Goal: Transaction & Acquisition: Download file/media

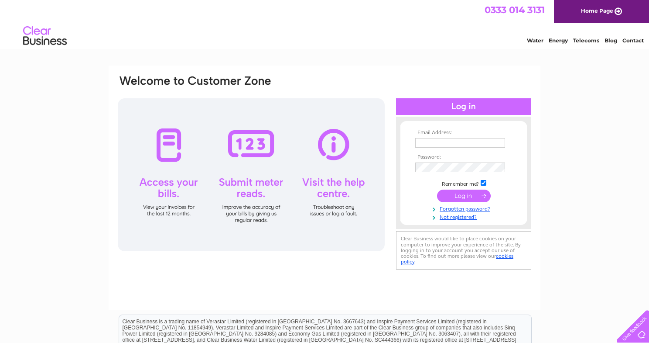
type input "[EMAIL_ADDRESS][DOMAIN_NAME]"
click at [468, 194] on input "submit" at bounding box center [464, 195] width 54 height 12
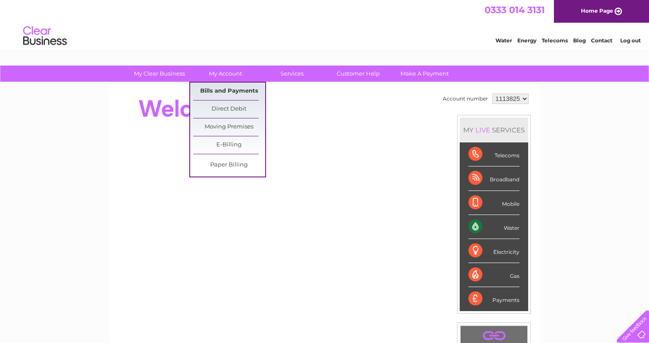
click at [216, 89] on link "Bills and Payments" at bounding box center [229, 90] width 72 height 17
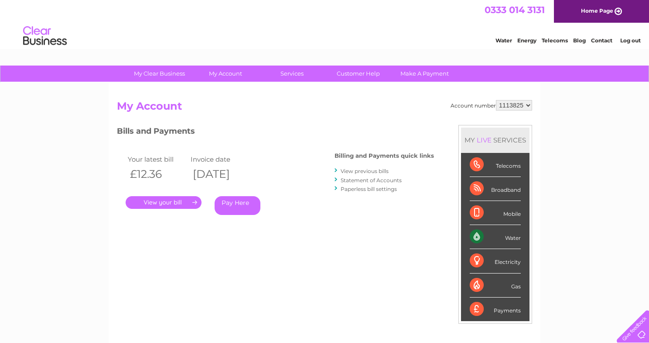
click at [393, 178] on link "Statement of Accounts" at bounding box center [371, 180] width 61 height 7
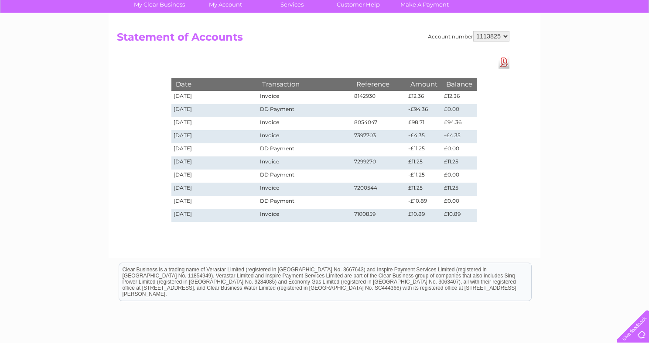
scroll to position [60, 0]
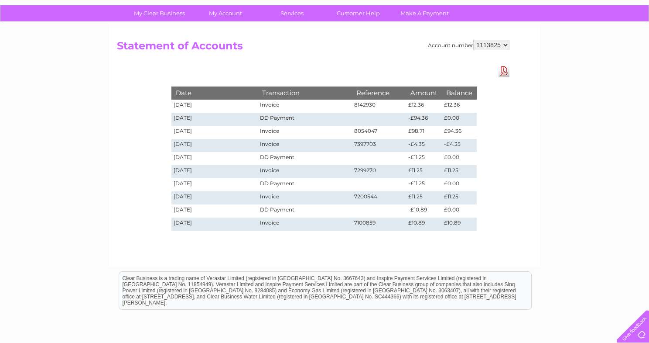
click at [502, 70] on link "Download Pdf" at bounding box center [504, 71] width 11 height 13
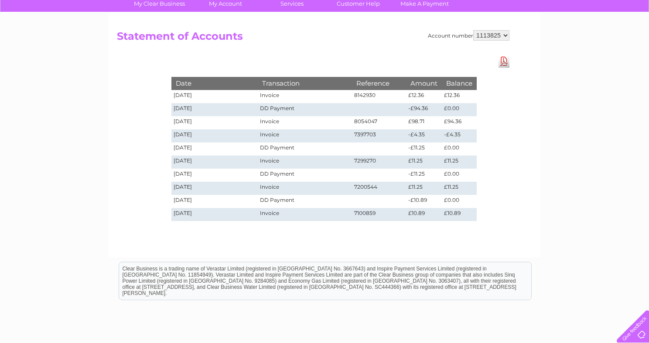
scroll to position [67, 0]
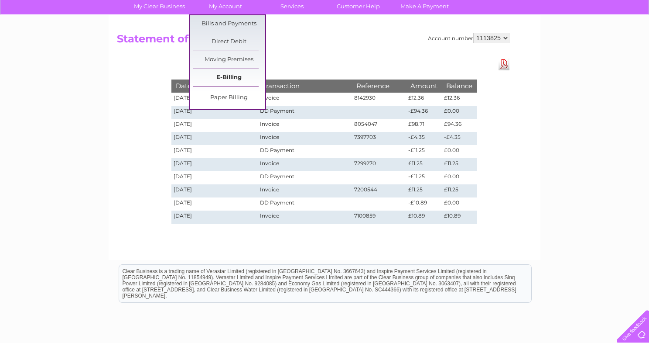
click at [233, 77] on link "E-Billing" at bounding box center [229, 77] width 72 height 17
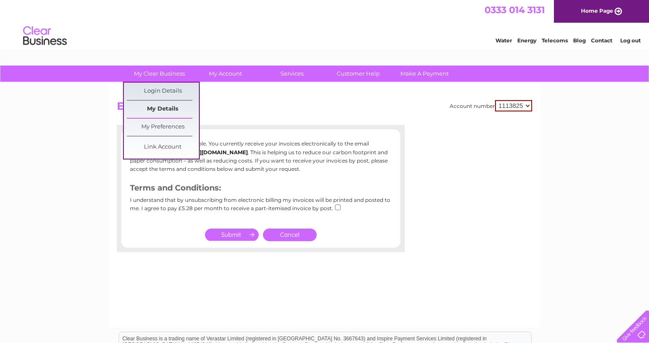
click at [165, 106] on link "My Details" at bounding box center [163, 108] width 72 height 17
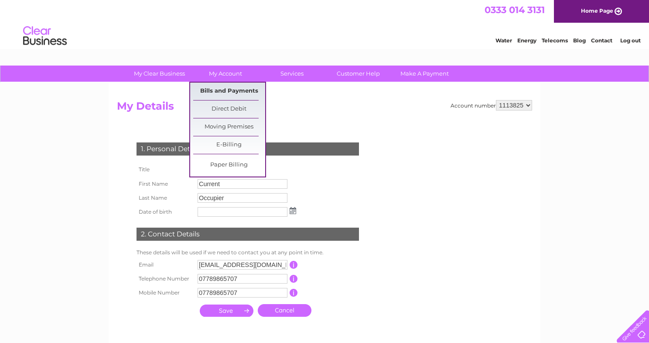
click at [226, 93] on link "Bills and Payments" at bounding box center [229, 90] width 72 height 17
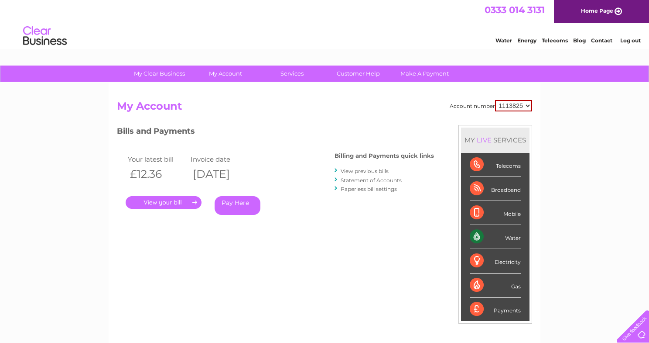
click at [364, 168] on link "View previous bills" at bounding box center [365, 171] width 48 height 7
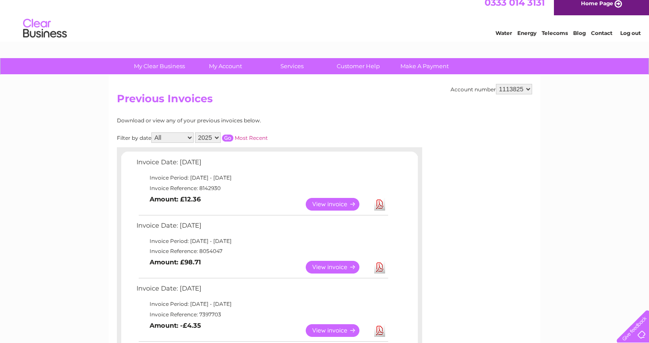
scroll to position [9, 0]
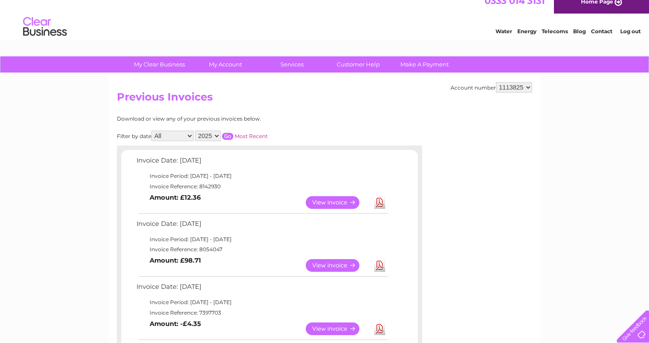
click at [218, 135] on select "2025 2024 2023 2022" at bounding box center [208, 135] width 26 height 10
select select "2024"
click at [196, 130] on select "2025 2024 2023 2022" at bounding box center [208, 135] width 26 height 10
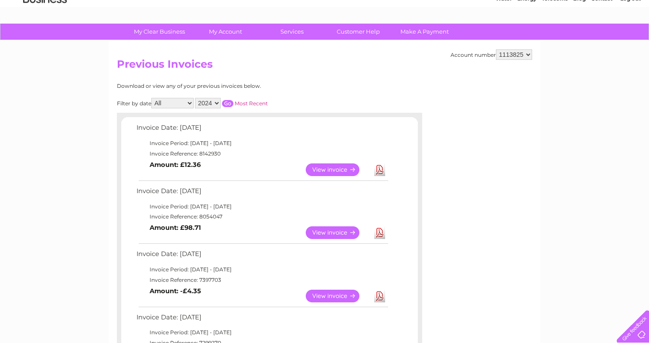
scroll to position [0, 0]
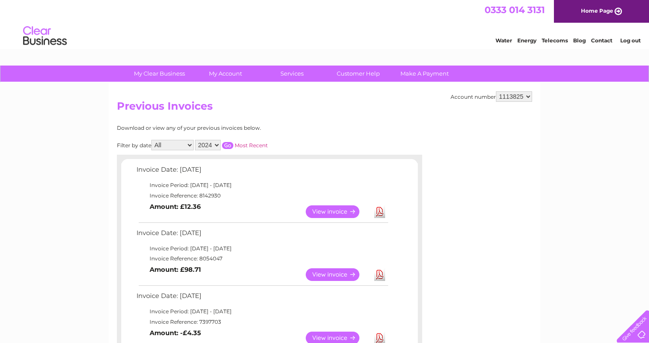
click at [230, 143] on input "button" at bounding box center [227, 145] width 11 height 7
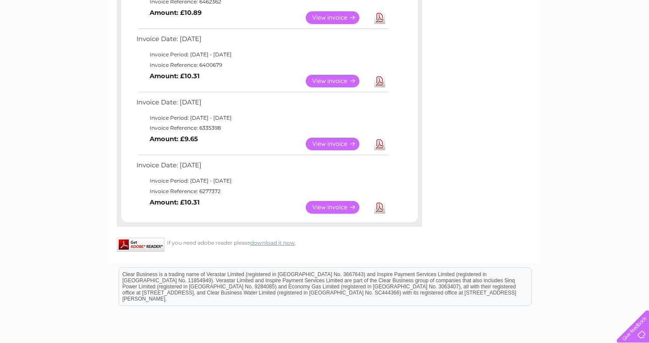
scroll to position [695, 0]
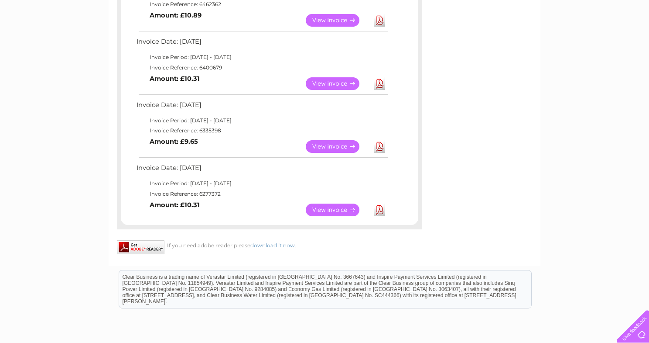
click at [379, 144] on link "Download" at bounding box center [379, 146] width 11 height 13
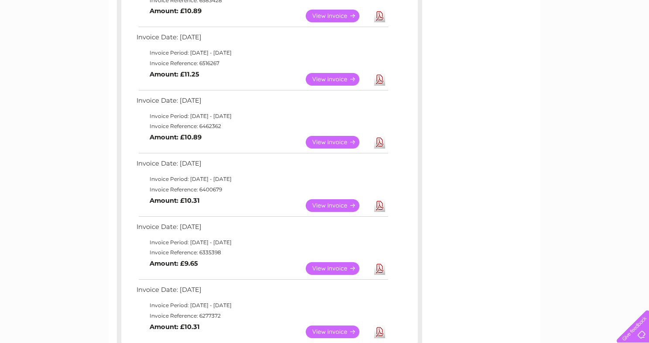
scroll to position [569, 0]
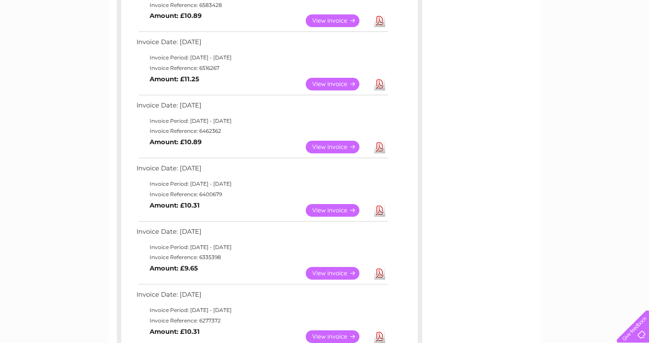
click at [348, 206] on link "View" at bounding box center [338, 210] width 64 height 13
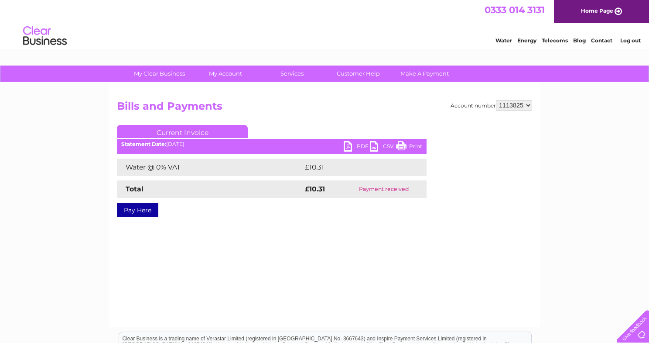
click at [346, 146] on link "PDF" at bounding box center [357, 147] width 26 height 13
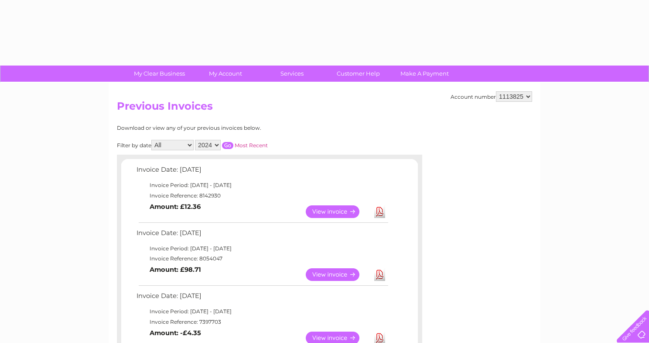
select select "2024"
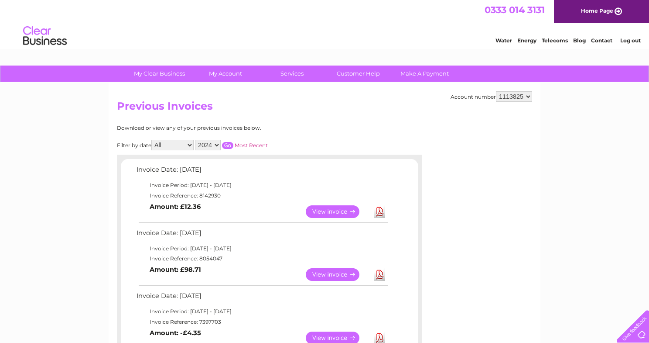
click at [229, 143] on input "button" at bounding box center [227, 145] width 11 height 7
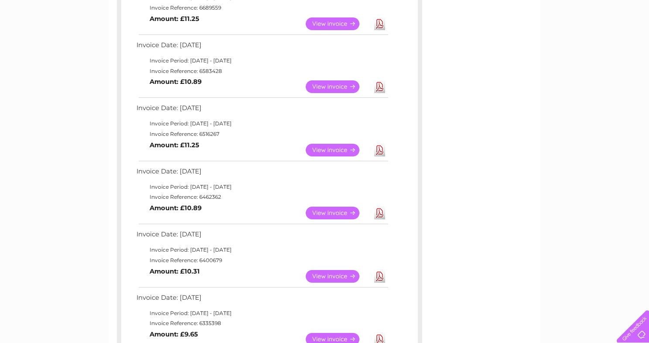
scroll to position [499, 0]
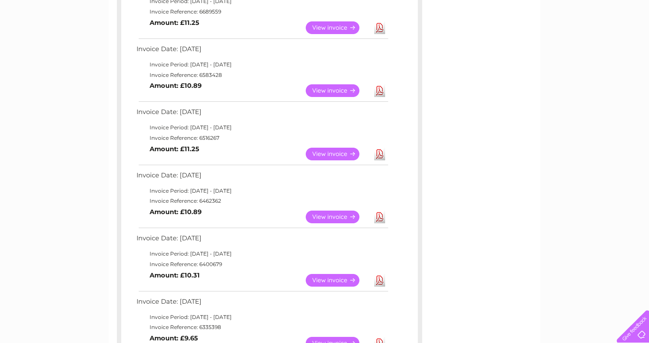
click at [381, 216] on link "Download" at bounding box center [379, 216] width 11 height 13
click at [380, 152] on link "Download" at bounding box center [379, 154] width 11 height 13
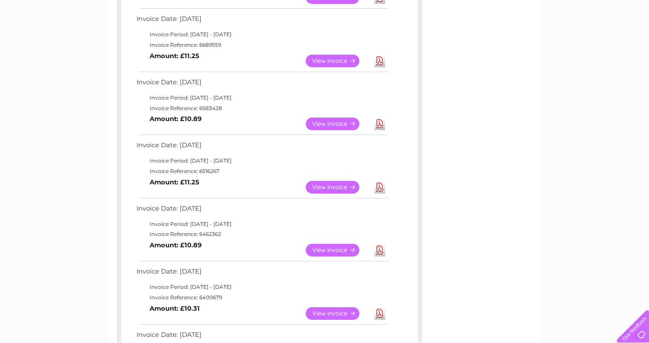
scroll to position [463, 0]
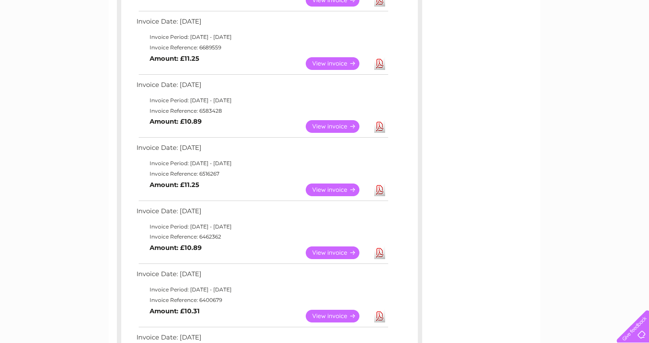
click at [331, 123] on link "View" at bounding box center [338, 126] width 64 height 13
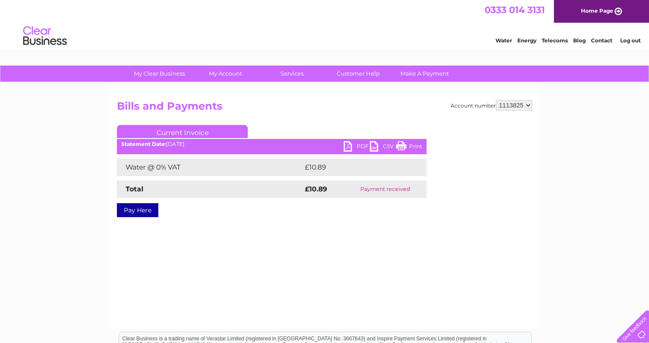
click at [351, 146] on link "PDF" at bounding box center [357, 147] width 26 height 13
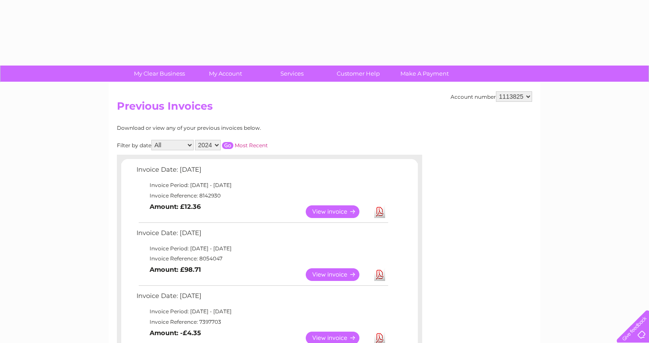
select select "2024"
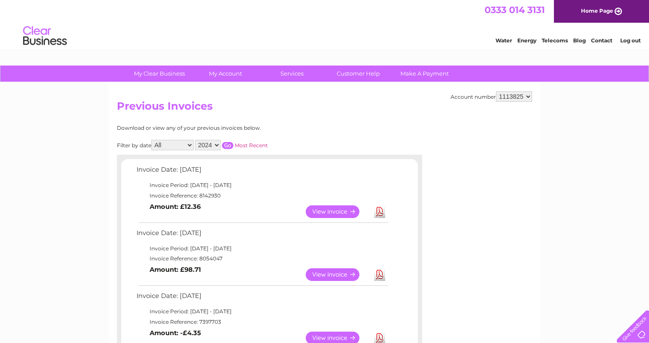
click at [230, 143] on input "button" at bounding box center [227, 145] width 11 height 7
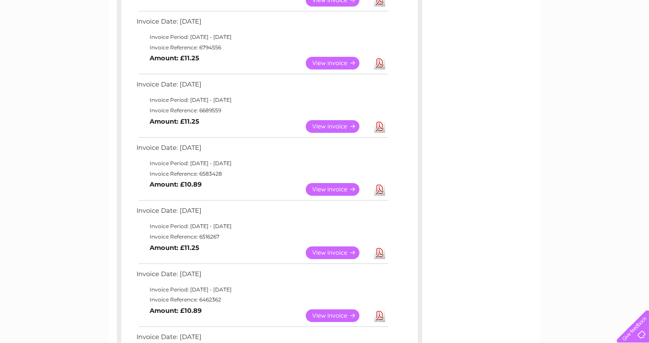
scroll to position [401, 0]
click at [336, 189] on link "View" at bounding box center [338, 188] width 64 height 13
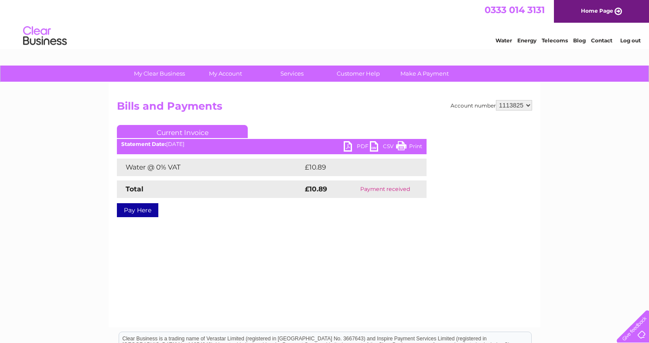
click at [352, 144] on link "PDF" at bounding box center [357, 147] width 26 height 13
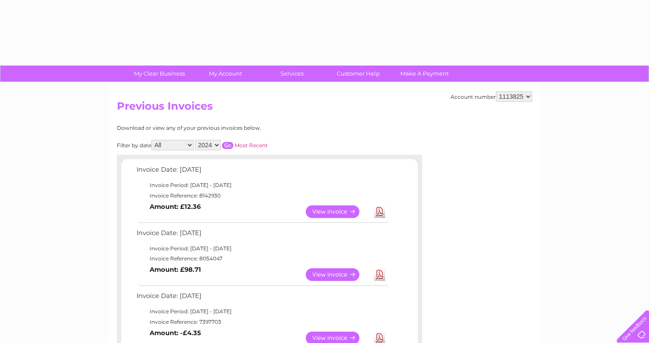
select select "2024"
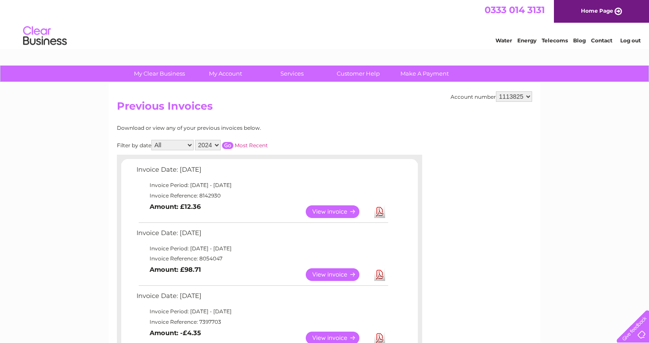
click at [229, 144] on input "button" at bounding box center [227, 145] width 11 height 7
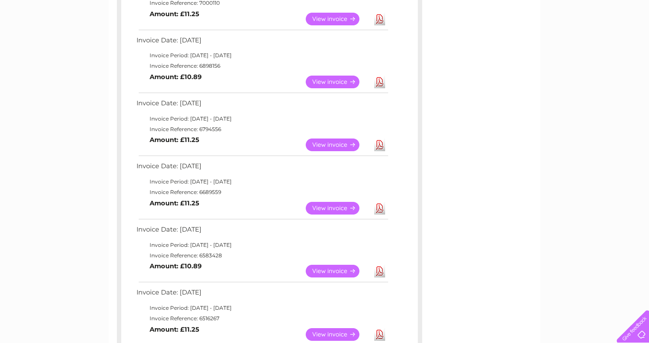
scroll to position [320, 0]
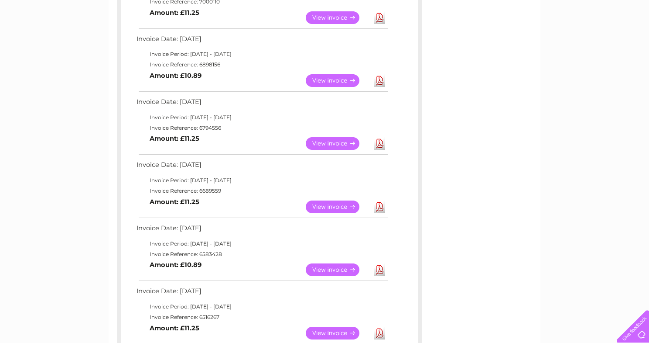
click at [336, 205] on link "View" at bounding box center [338, 206] width 64 height 13
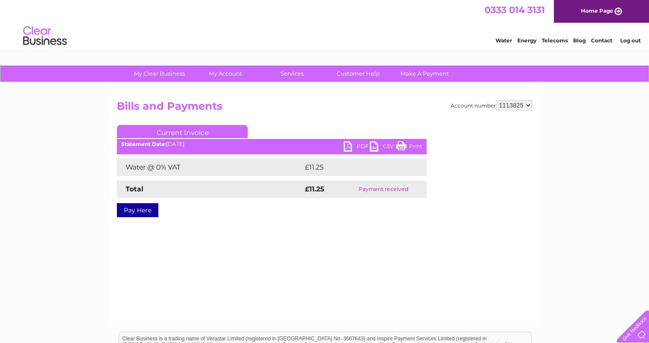
click at [351, 144] on link "PDF" at bounding box center [357, 147] width 26 height 13
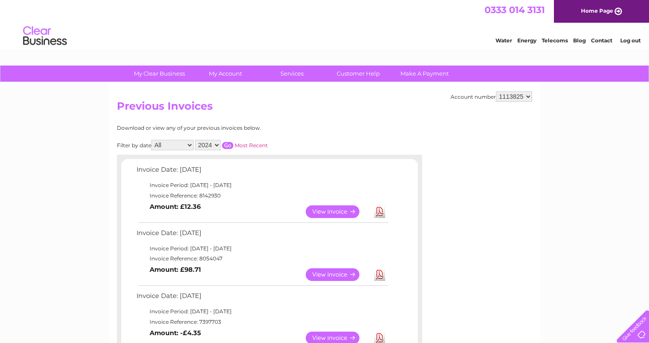
click at [230, 143] on input "button" at bounding box center [227, 145] width 11 height 7
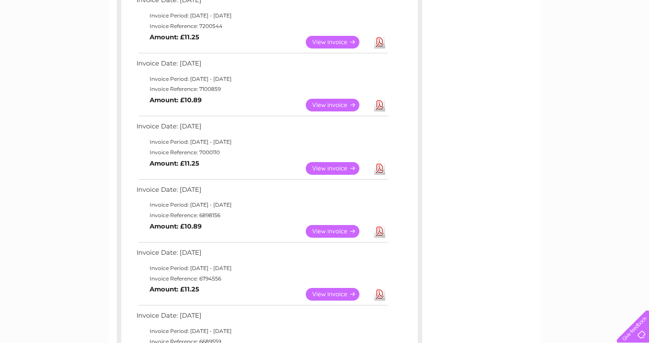
scroll to position [170, 0]
click at [378, 231] on link "Download" at bounding box center [379, 230] width 11 height 13
click at [380, 166] on link "Download" at bounding box center [379, 167] width 11 height 13
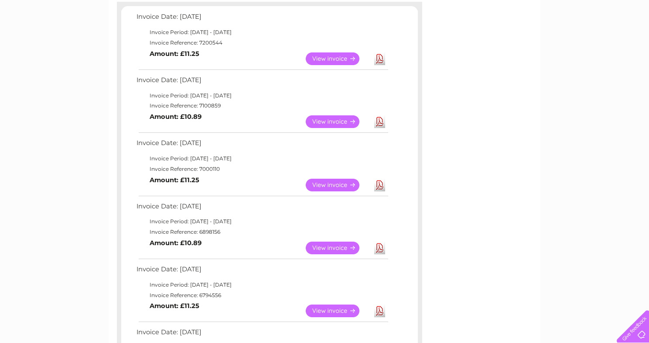
scroll to position [151, 0]
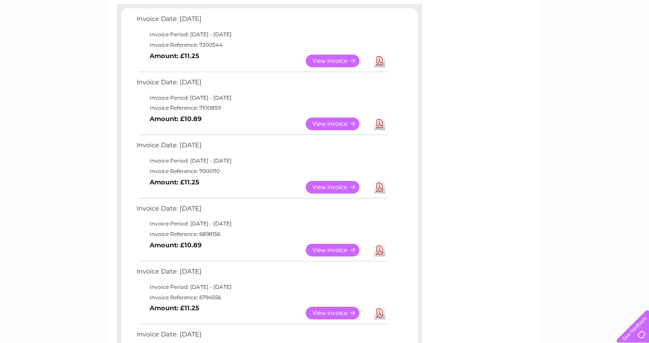
click at [379, 124] on link "Download" at bounding box center [379, 123] width 11 height 13
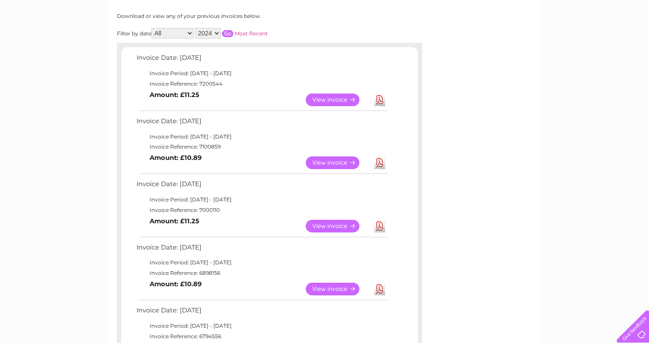
scroll to position [104, 0]
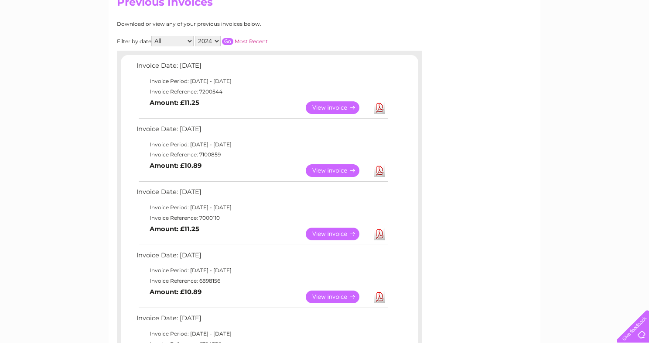
click at [380, 108] on link "Download" at bounding box center [379, 107] width 11 height 13
click at [216, 41] on select "2025 2024 2023 2022" at bounding box center [208, 41] width 26 height 10
click at [196, 36] on select "2025 2024 2023 2022" at bounding box center [208, 41] width 26 height 10
click at [227, 39] on input "button" at bounding box center [227, 41] width 11 height 7
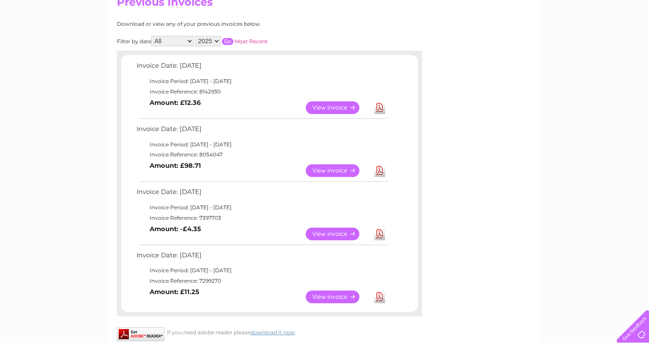
click at [374, 297] on link "Download" at bounding box center [379, 296] width 11 height 13
click at [383, 293] on link "Download" at bounding box center [379, 296] width 11 height 13
click at [382, 233] on link "Download" at bounding box center [379, 233] width 11 height 13
click at [220, 40] on select "2025 2024 2023 2022" at bounding box center [208, 41] width 26 height 10
select select "2024"
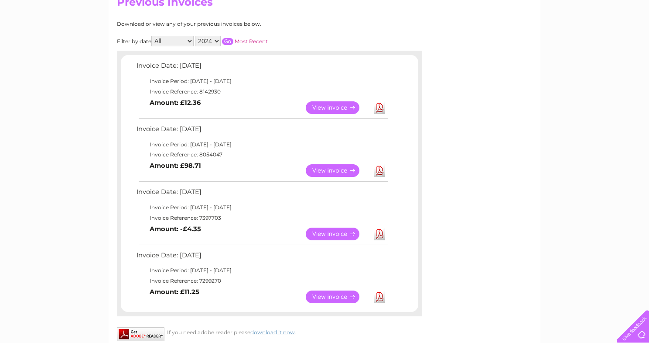
click at [196, 36] on select "2025 2024 2023 2022" at bounding box center [208, 41] width 26 height 10
click at [228, 42] on input "button" at bounding box center [227, 41] width 11 height 7
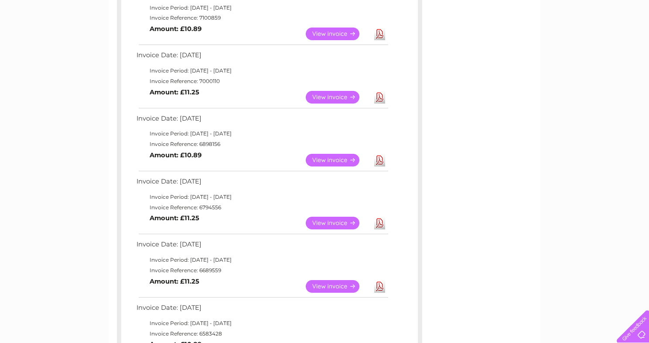
scroll to position [244, 0]
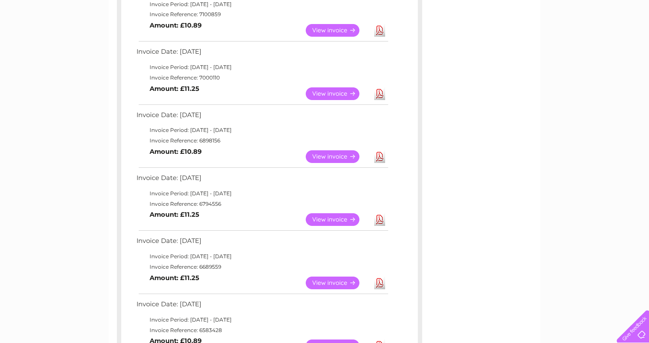
click at [381, 219] on link "Download" at bounding box center [379, 219] width 11 height 13
click at [380, 280] on link "Download" at bounding box center [379, 282] width 11 height 13
click at [380, 217] on link "Download" at bounding box center [379, 219] width 11 height 13
